Goal: Complete application form

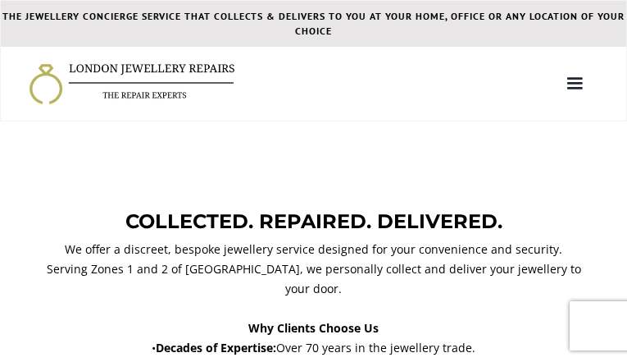
type input "gCzVNWsa"
type input "5386815267"
type input "[EMAIL_ADDRESS][DOMAIN_NAME]"
type input "VxKZyvHxTkdrJcA"
type input "zsZirZtjJXAxlP"
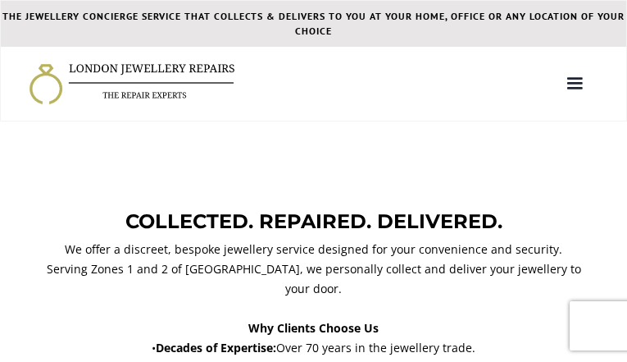
type input "yObYEtpMFIRs"
type input "MYYrRRJzVAa"
select select "HRD"
select select "Mix of both"
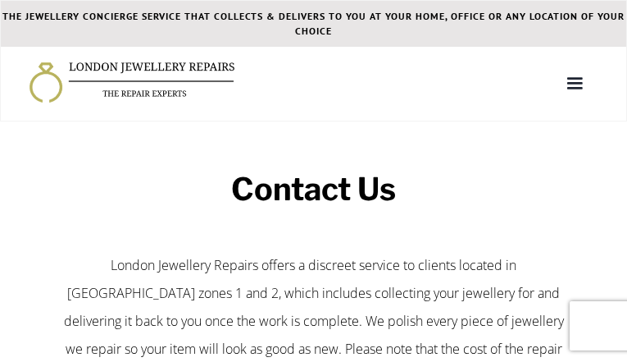
type input "EPQqeijYF"
type input "5456934976"
type input "[EMAIL_ADDRESS][DOMAIN_NAME]"
type input "XuKjwvXGCJsLHAX"
type input "ySRlYUgLbrOMK"
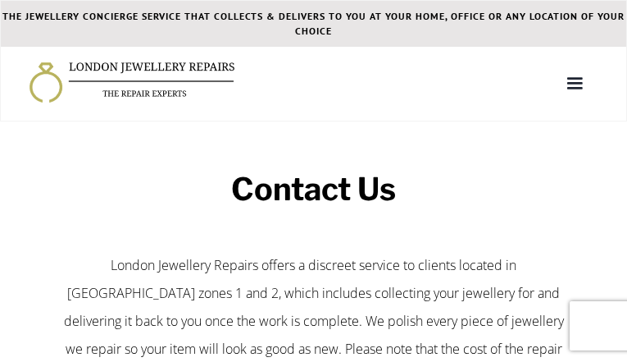
type input "[EMAIL_ADDRESS][DOMAIN_NAME]"
